Goal: Task Accomplishment & Management: Manage account settings

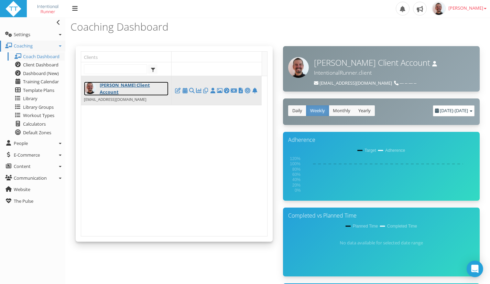
click at [122, 83] on link "[PERSON_NAME] Client Account" at bounding box center [126, 88] width 85 height 14
click at [128, 84] on link "[PERSON_NAME] Client Account" at bounding box center [126, 88] width 85 height 14
click at [186, 90] on icon at bounding box center [184, 90] width 7 height 0
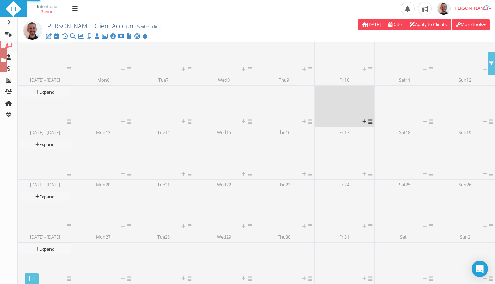
scroll to position [263, 0]
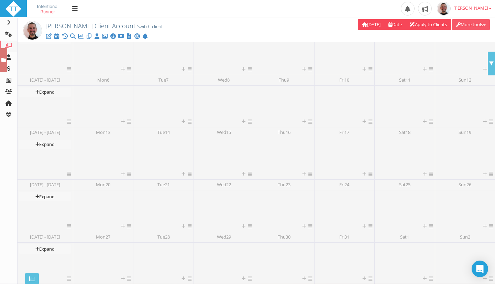
click at [460, 26] on button "More tools" at bounding box center [471, 24] width 38 height 11
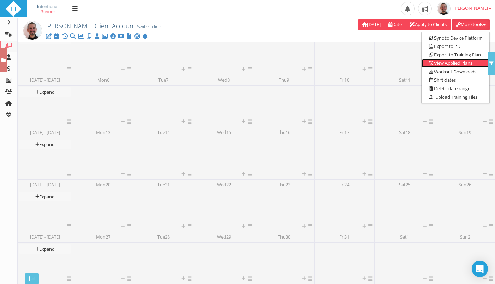
click at [457, 64] on link "View Applied Plans" at bounding box center [456, 63] width 68 height 9
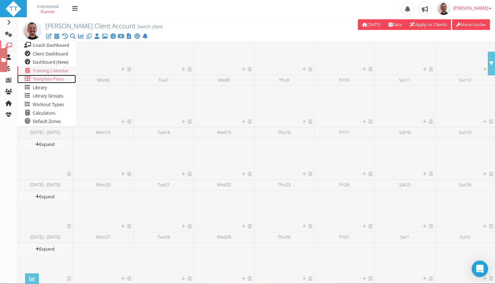
click at [43, 78] on span "Template Plans" at bounding box center [48, 79] width 31 height 6
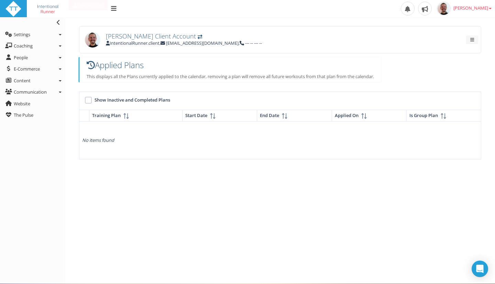
click at [123, 35] on span "[PERSON_NAME] Client Account" at bounding box center [151, 36] width 90 height 8
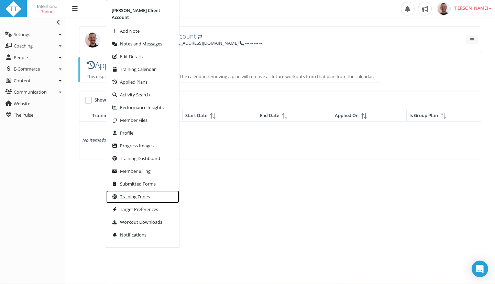
click at [126, 194] on span "Training Zones" at bounding box center [135, 196] width 30 height 4
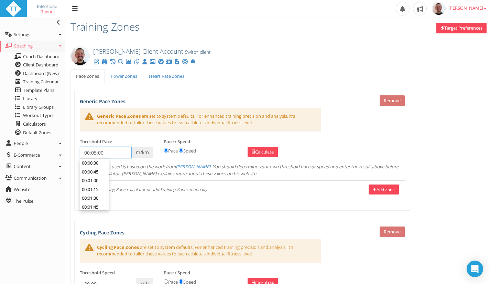
click at [105, 150] on input "00:05:00" at bounding box center [106, 152] width 52 height 12
click at [116, 153] on input "00:05:00" at bounding box center [106, 152] width 52 height 12
drag, startPoint x: 93, startPoint y: 152, endPoint x: 101, endPoint y: 152, distance: 7.6
click at [97, 152] on input "00:05:00" at bounding box center [106, 152] width 52 height 12
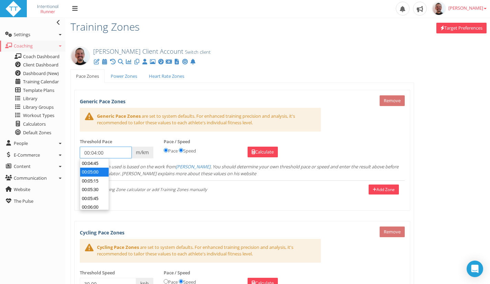
scroll to position [114, 0]
type input "00:04:27"
drag, startPoint x: 265, startPoint y: 150, endPoint x: 296, endPoint y: 135, distance: 34.0
click at [265, 149] on link "Calculate" at bounding box center [262, 151] width 30 height 11
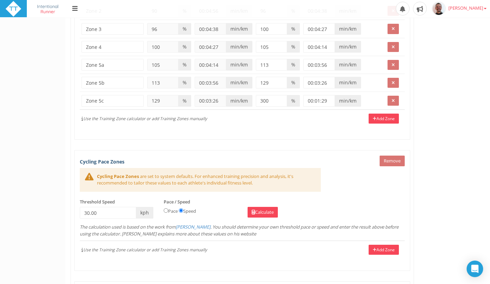
scroll to position [0, 0]
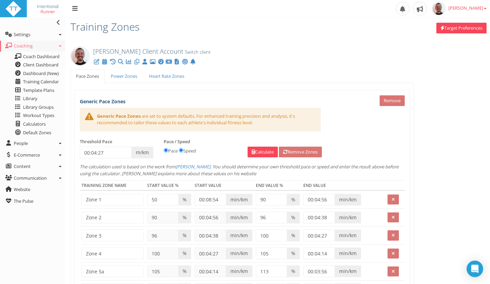
drag, startPoint x: 450, startPoint y: 110, endPoint x: 456, endPoint y: 106, distance: 7.2
click at [48, 80] on span "Training Calendar" at bounding box center [41, 81] width 36 height 6
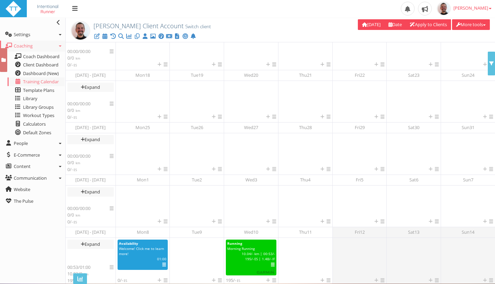
scroll to position [105, 0]
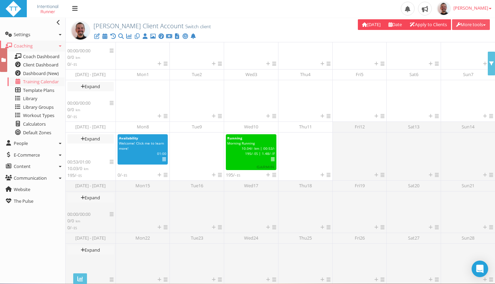
click at [481, 26] on button "More tools" at bounding box center [471, 24] width 38 height 11
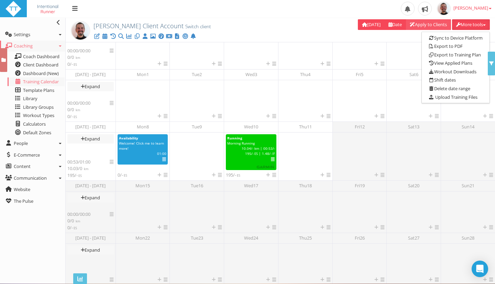
click at [419, 21] on link "Apply to Clients" at bounding box center [428, 24] width 45 height 11
type input "[DATE]"
type input "15 Sep 2025"
type input "12 Oct 2025"
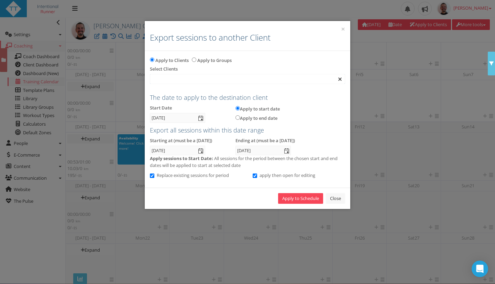
click at [180, 76] on div at bounding box center [247, 78] width 195 height 9
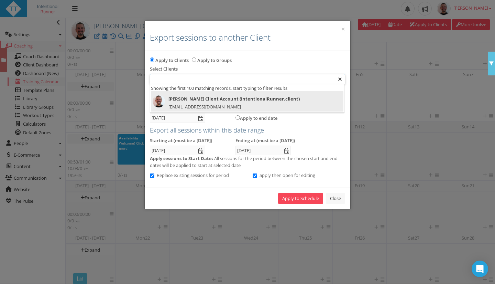
click at [185, 103] on div "Paul RYKEN Client Account (IntentionalRunner.client) coach@intentionalrunner.com" at bounding box center [247, 103] width 189 height 16
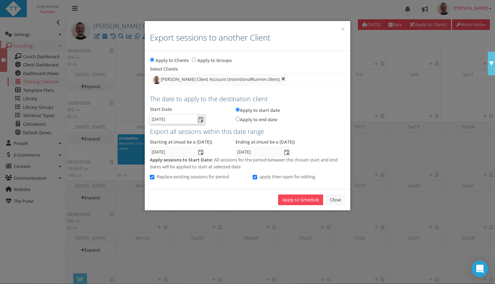
click at [185, 118] on input "15 Sep 2025" at bounding box center [173, 118] width 46 height 9
click at [187, 119] on input "15 Sep 2025" at bounding box center [173, 118] width 46 height 9
click at [186, 118] on input "15 Sep 2025" at bounding box center [173, 118] width 46 height 9
drag, startPoint x: 266, startPoint y: 151, endPoint x: 230, endPoint y: 153, distance: 36.2
click at [230, 153] on div "Ending at (must be a Sunday) 12 Oct 2025" at bounding box center [273, 148] width 86 height 18
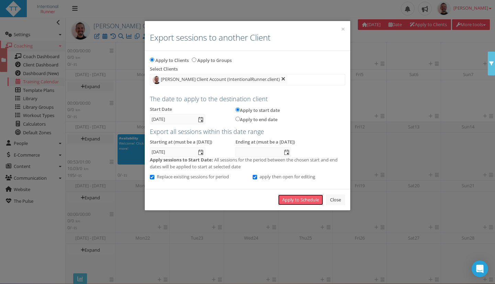
click at [299, 197] on link "Apply to Schedule" at bounding box center [300, 199] width 45 height 11
drag, startPoint x: 259, startPoint y: 29, endPoint x: 177, endPoint y: 0, distance: 87.0
click at [258, 30] on div "× Export sessions to another Client" at bounding box center [248, 36] width 206 height 30
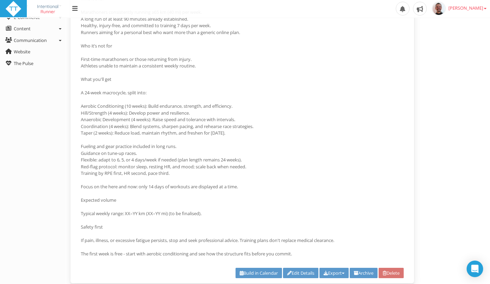
scroll to position [207, 0]
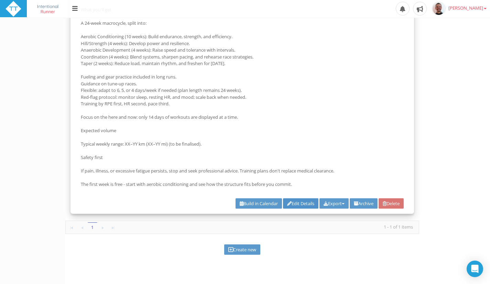
click at [295, 202] on link "Edit Details" at bounding box center [300, 203] width 35 height 11
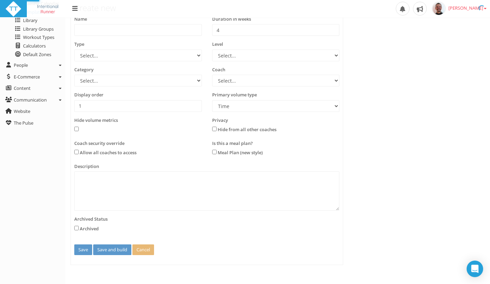
scroll to position [0, 0]
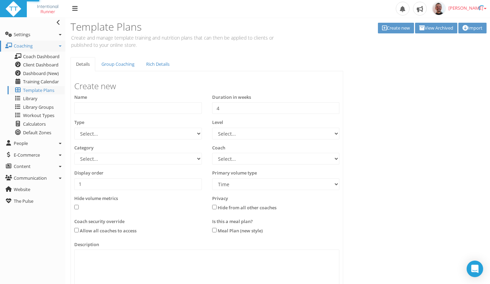
type input "24-Week, 7-Days Marathon Plan"
type input "24"
select select "e9f700ef-c7b0-454b-a1c4-b807a94b53fd"
select select "b4a6f3e7-80c3-4d5d-a8e4-55c7883a4233"
select select
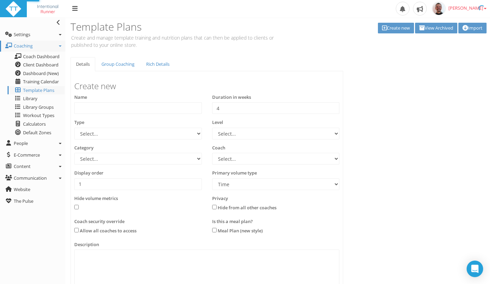
select select "8e01a150-34d1-4ba0-a989-bb0e31ace1ab"
select select "Distance"
type textarea "Train with structure, not guesswork. This 24-week plan follows the proven Lydia…"
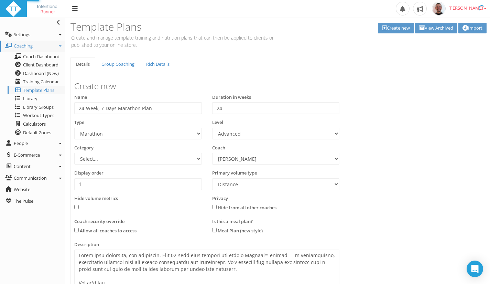
select select "e9f700ef-c7b0-454b-a1c4-b807a94b53fd"
select select "b4a6f3e7-80c3-4d5d-a8e4-55c7883a4233"
select select "8e01a150-34d1-4ba0-a989-bb0e31ace1ab"
select select "Distance"
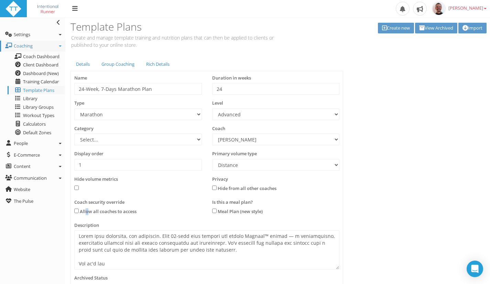
click at [87, 209] on label "Allow all coaches to access" at bounding box center [108, 211] width 57 height 7
click at [76, 212] on input "checkbox" at bounding box center [76, 210] width 4 height 4
checkbox input "true"
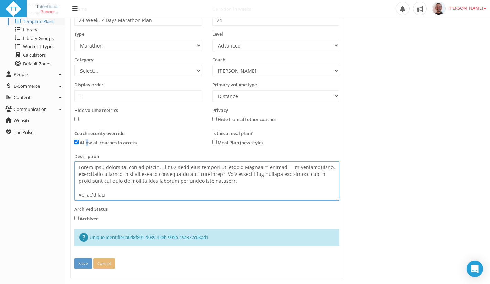
click at [261, 192] on textarea at bounding box center [206, 180] width 265 height 39
click at [271, 186] on textarea at bounding box center [206, 180] width 265 height 39
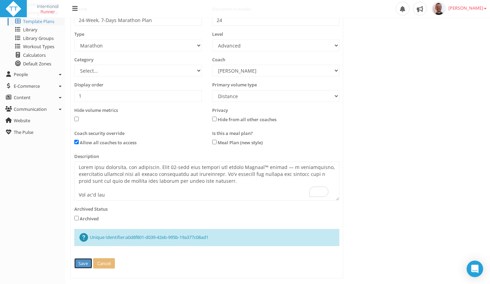
click at [82, 265] on button "Save" at bounding box center [83, 263] width 18 height 11
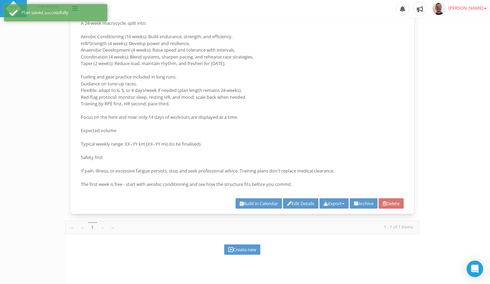
scroll to position [0, 0]
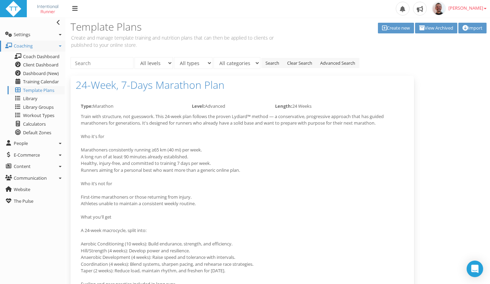
click at [344, 62] on link "Advanced Search" at bounding box center [337, 63] width 43 height 11
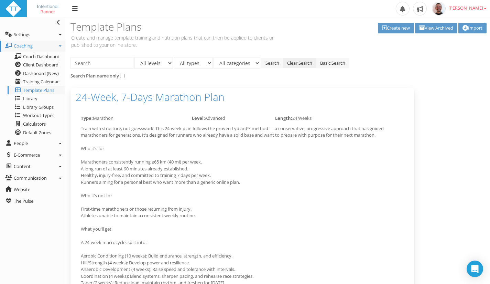
click at [297, 63] on link "Clear Search" at bounding box center [299, 63] width 33 height 11
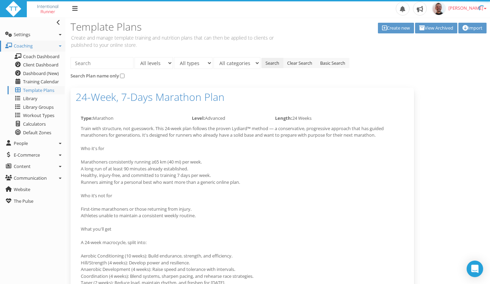
click at [262, 62] on link "Search" at bounding box center [272, 63] width 22 height 11
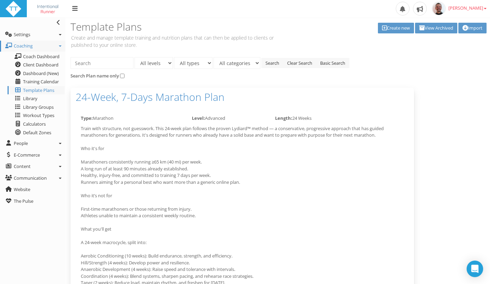
drag, startPoint x: 420, startPoint y: 50, endPoint x: 427, endPoint y: 46, distance: 8.6
click at [422, 48] on div "Template Plans Create and manage template training and nutrition plans that can…" at bounding box center [280, 35] width 430 height 34
click at [428, 46] on div "Template Plans Create and manage template training and nutrition plans that can…" at bounding box center [280, 35] width 430 height 34
click at [39, 90] on span "Template Plans" at bounding box center [38, 90] width 31 height 6
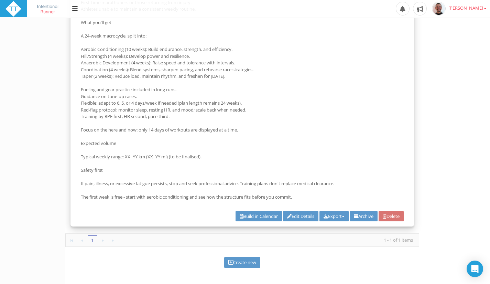
scroll to position [219, 0]
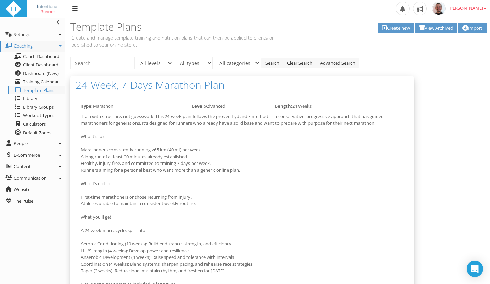
scroll to position [172, 0]
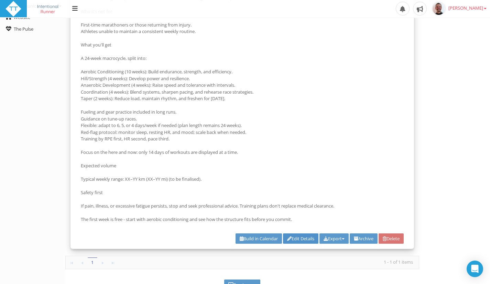
click at [291, 236] on link "Edit Details" at bounding box center [300, 238] width 35 height 11
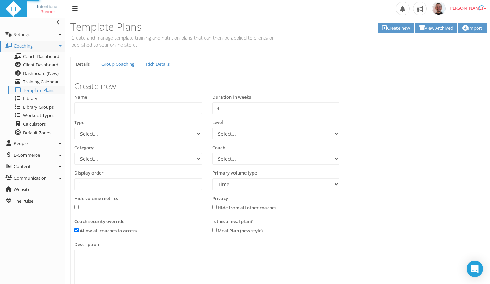
type input "24-Week, 7-Days Marathon Plan"
type input "24"
select select "e9f700ef-c7b0-454b-a1c4-b807a94b53fd"
select select "b4a6f3e7-80c3-4d5d-a8e4-55c7883a4233"
select select
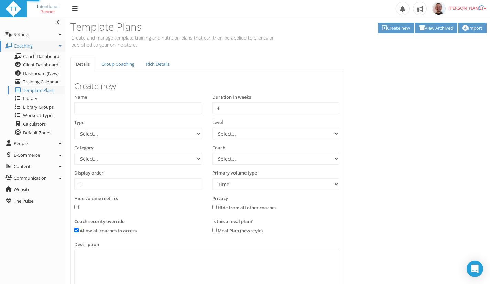
select select "8e01a150-34d1-4ba0-a989-bb0e31ace1ab"
select select "Distance"
checkbox input "true"
type textarea "Lorem ipsu dolorsita, con adipiscin. Elit 68-sedd eius tempori utl etdolo Magna…"
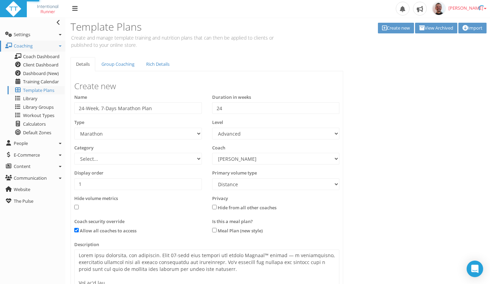
select select "e9f700ef-c7b0-454b-a1c4-b807a94b53fd"
select select "b4a6f3e7-80c3-4d5d-a8e4-55c7883a4233"
select select "8e01a150-34d1-4ba0-a989-bb0e31ace1ab"
select select "Distance"
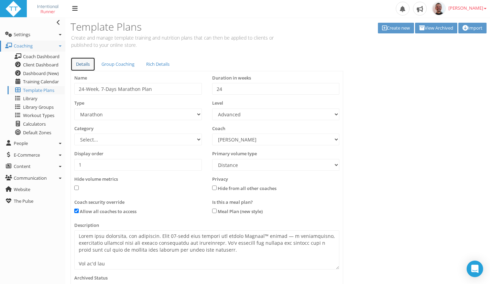
click at [83, 63] on link "Details" at bounding box center [82, 64] width 25 height 14
click at [84, 64] on link "Details" at bounding box center [82, 64] width 25 height 14
click at [129, 59] on link "Group Coaching" at bounding box center [118, 64] width 44 height 14
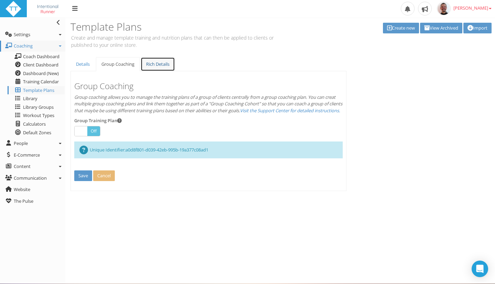
click at [154, 60] on link "Rich Details" at bounding box center [158, 64] width 34 height 14
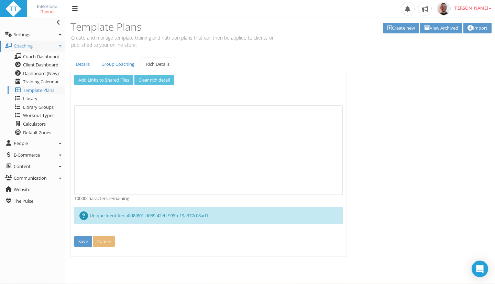
click at [262, 46] on p "Create and manage template training and nutrition plans that can then be applie…" at bounding box center [173, 41] width 207 height 14
click at [46, 89] on span "Template Plans" at bounding box center [38, 90] width 31 height 6
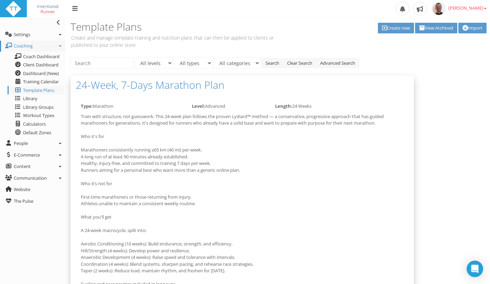
scroll to position [206, 0]
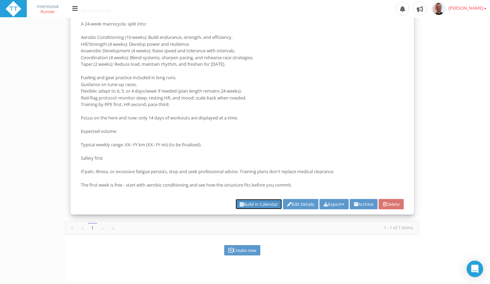
click at [254, 202] on link "Build in Calendar" at bounding box center [258, 204] width 46 height 11
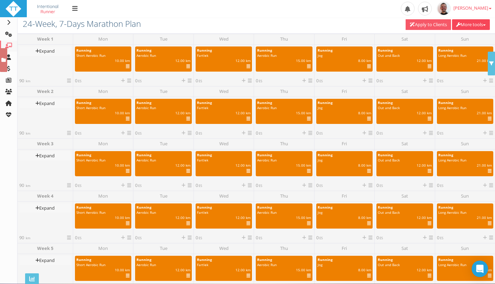
click at [413, 24] on link "Apply to Clients" at bounding box center [428, 24] width 45 height 11
type input "15 Sep 2025"
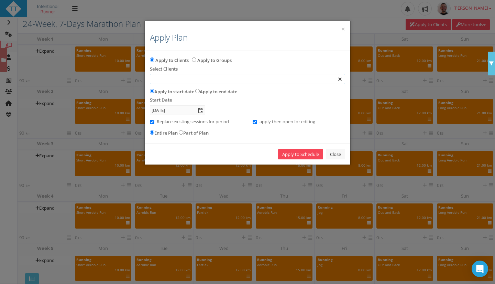
click at [176, 79] on div at bounding box center [247, 78] width 195 height 9
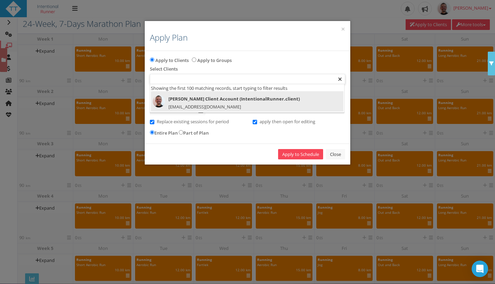
click at [246, 95] on span "Paul RYKEN Client Account (IntentionalRunner.client)" at bounding box center [243, 99] width 180 height 8
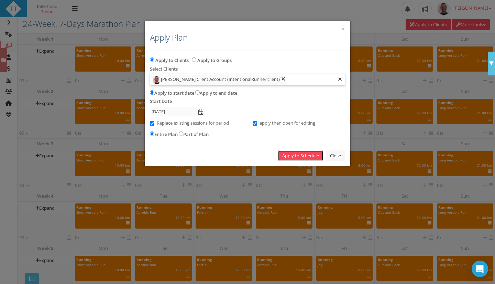
click at [299, 154] on link "Apply to Schedule" at bounding box center [300, 155] width 45 height 11
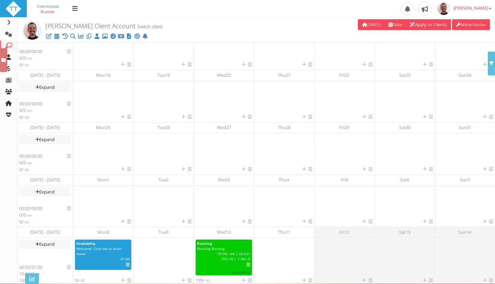
scroll to position [105, 0]
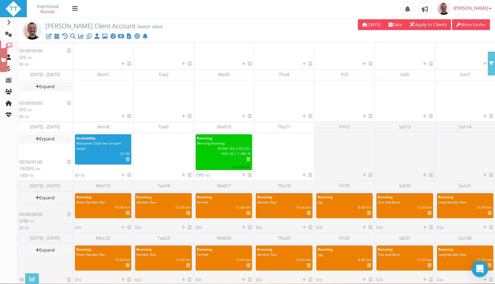
click at [245, 29] on div "Delete 0 selected workouts Deselect all workouts [DATE] Date [DATE] Su Mo Tu We…" at bounding box center [356, 25] width 278 height 12
click at [243, 18] on div "[PERSON_NAME] Client Account Switch client Assigned Clients Only Delete 0 selec…" at bounding box center [256, 30] width 478 height 25
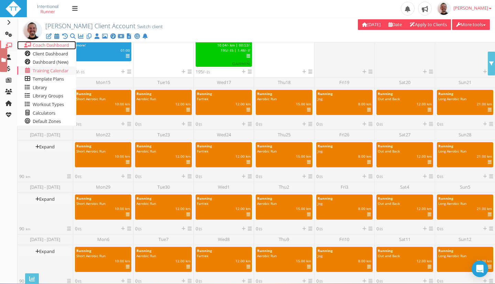
click at [50, 46] on span "Coach Dashboard" at bounding box center [51, 45] width 36 height 6
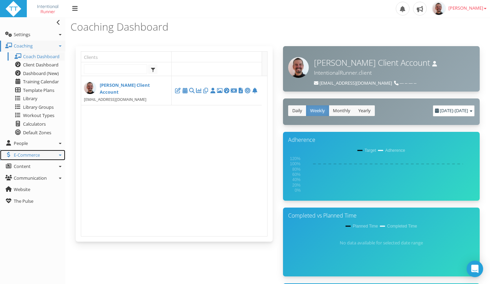
click at [53, 153] on link "E-Commerce" at bounding box center [32, 155] width 65 height 11
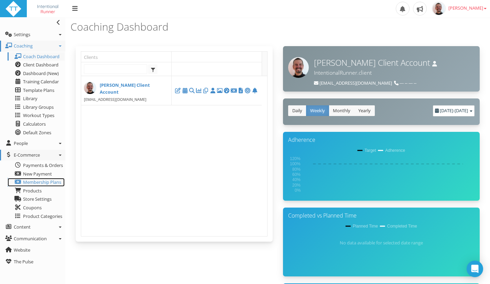
click at [42, 180] on span "Membership Plans" at bounding box center [42, 182] width 38 height 6
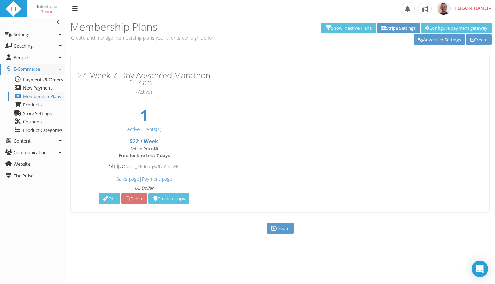
click at [193, 78] on h3 "24-Week 7-Day Advanced Marathon Plan" at bounding box center [144, 79] width 140 height 14
click at [162, 176] on link "Payment page" at bounding box center [157, 178] width 30 height 7
click at [124, 23] on h3 "Membership Plans" at bounding box center [173, 26] width 207 height 11
click at [128, 15] on div "Upload Logo Toggle navigation Toggle navigation [PERSON_NAME] Profile Billing U…" at bounding box center [247, 9] width 495 height 18
click at [150, 30] on h3 "Membership Plans" at bounding box center [173, 26] width 207 height 11
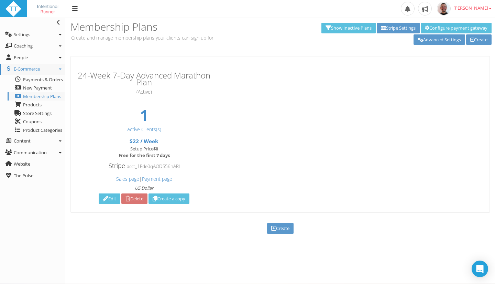
click at [133, 81] on h3 "24-Week 7-Day Advanced Marathon Plan" at bounding box center [144, 79] width 140 height 14
click at [153, 84] on h3 "24-Week 7-Day Advanced Marathon Plan" at bounding box center [144, 79] width 140 height 14
drag, startPoint x: 175, startPoint y: 84, endPoint x: 180, endPoint y: 86, distance: 5.7
click at [169, 82] on h3 "24-Week 7-Day Advanced Marathon Plan" at bounding box center [144, 79] width 140 height 14
click at [59, 141] on icon at bounding box center [60, 140] width 3 height 1
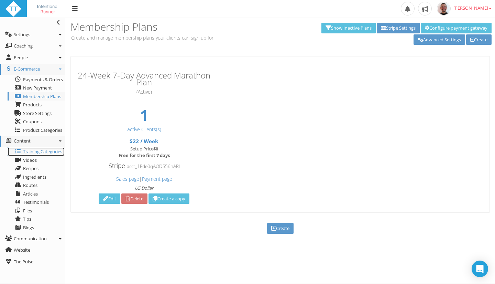
click at [40, 152] on span "Training Categories" at bounding box center [42, 151] width 39 height 6
